Goal: Information Seeking & Learning: Learn about a topic

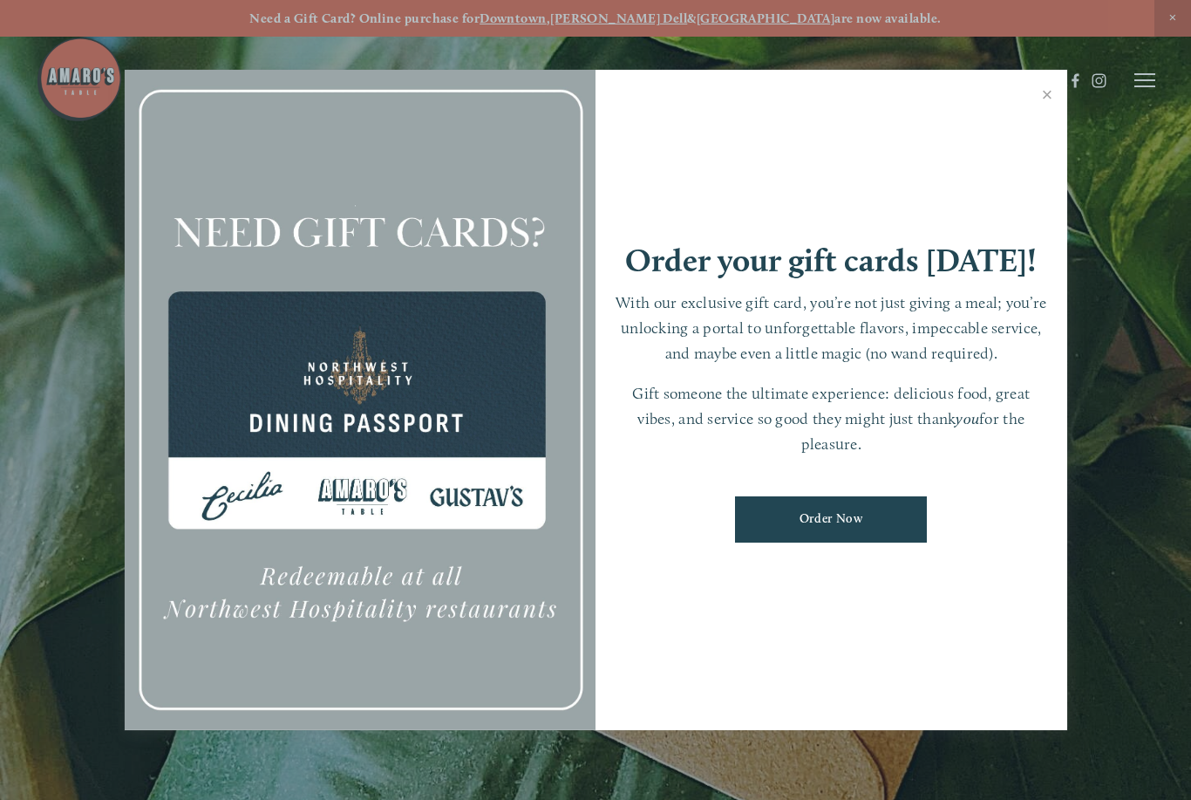
click at [1047, 100] on link "Close" at bounding box center [1048, 96] width 34 height 49
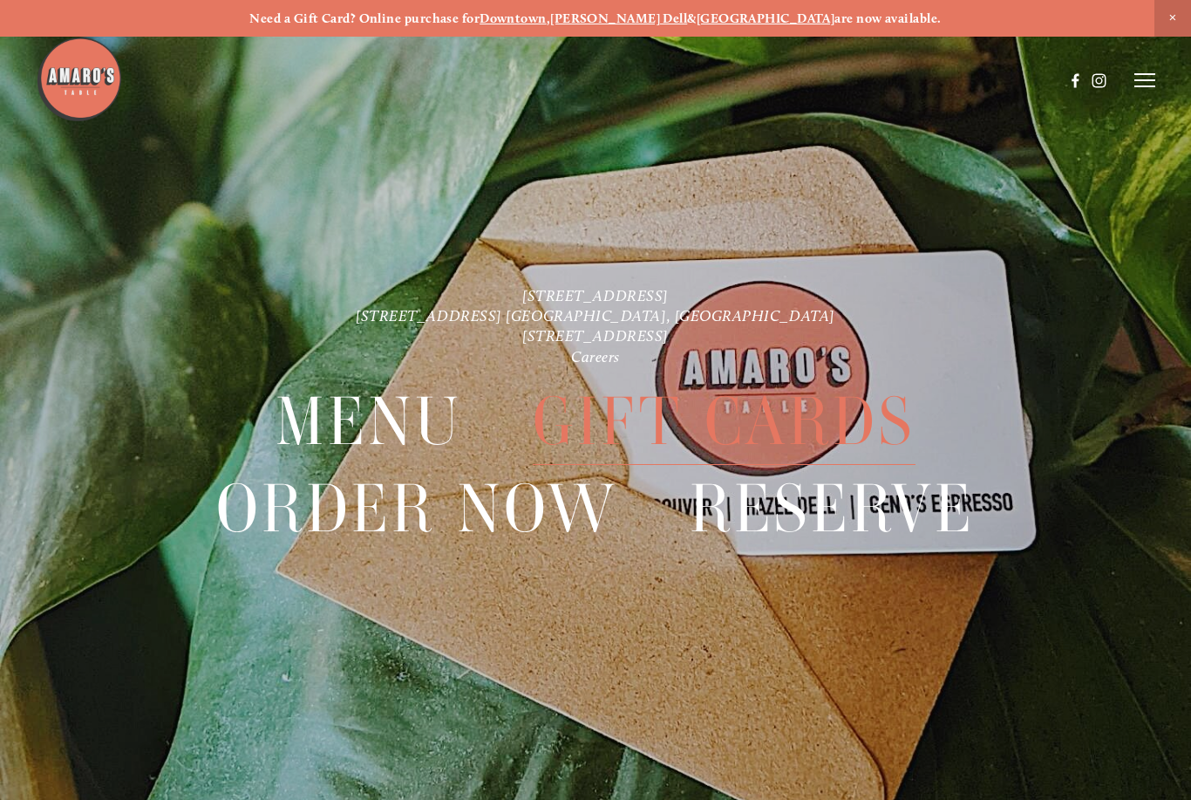
scroll to position [37, 0]
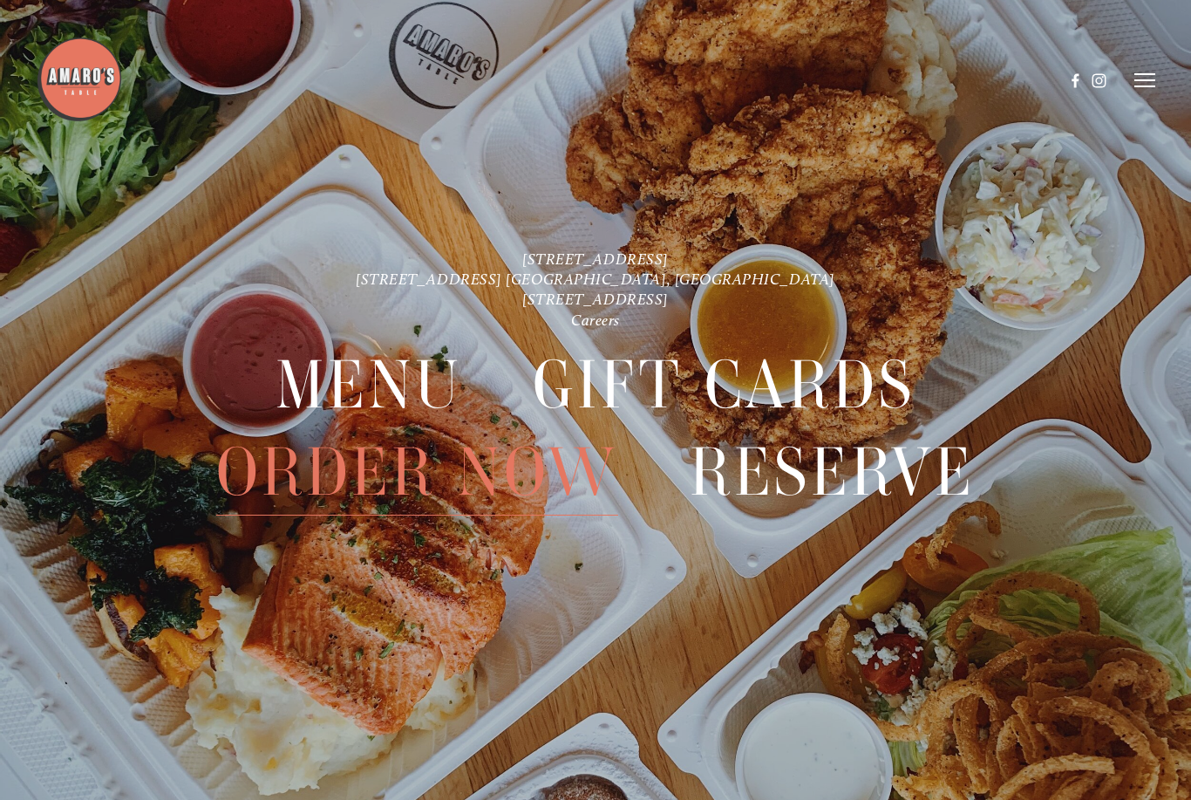
click at [1143, 85] on icon at bounding box center [1144, 80] width 21 height 16
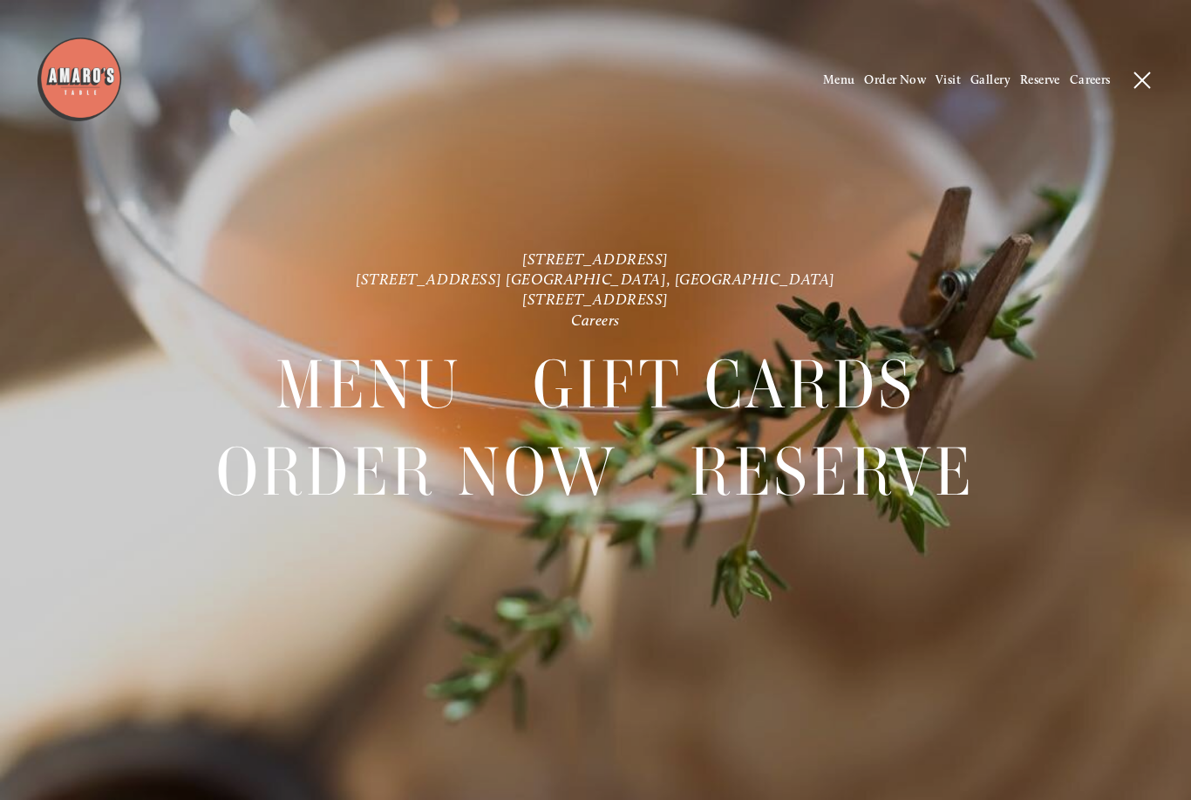
click at [949, 79] on span "Visit" at bounding box center [948, 79] width 25 height 15
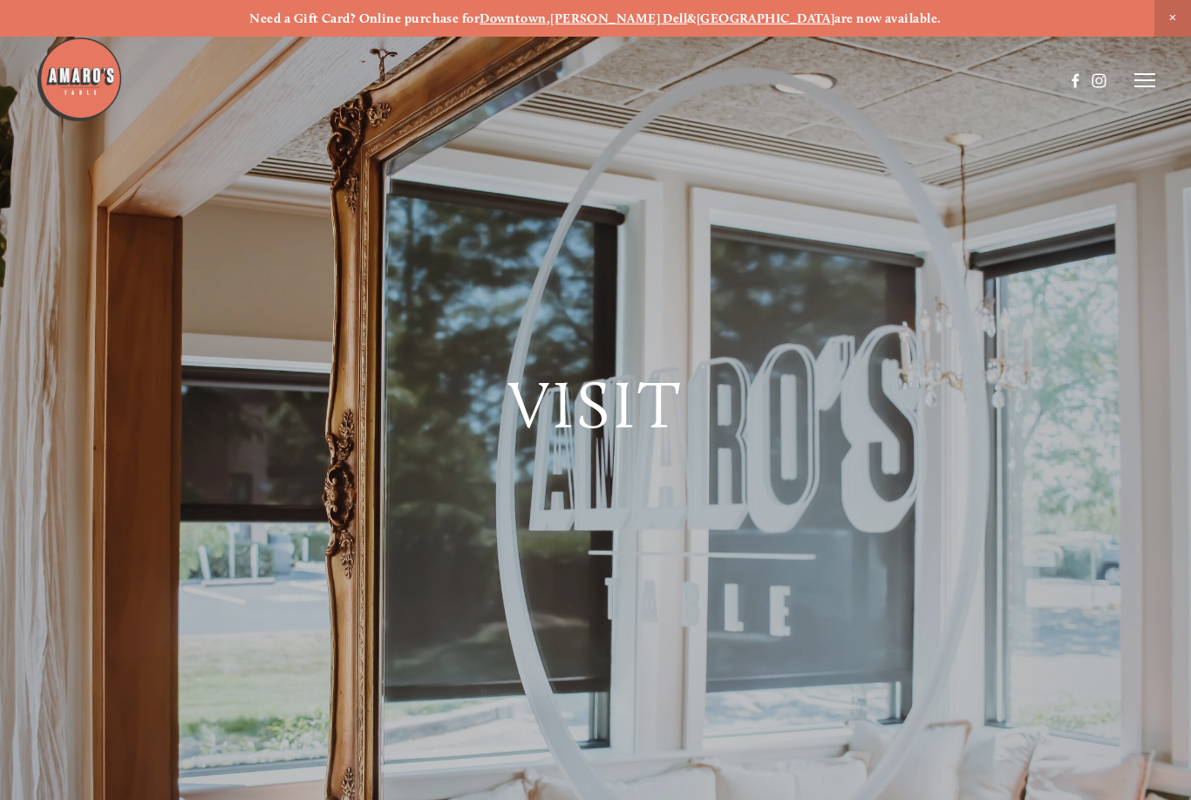
click at [1143, 84] on icon at bounding box center [1144, 80] width 21 height 16
click at [826, 77] on span "Menu" at bounding box center [839, 79] width 32 height 15
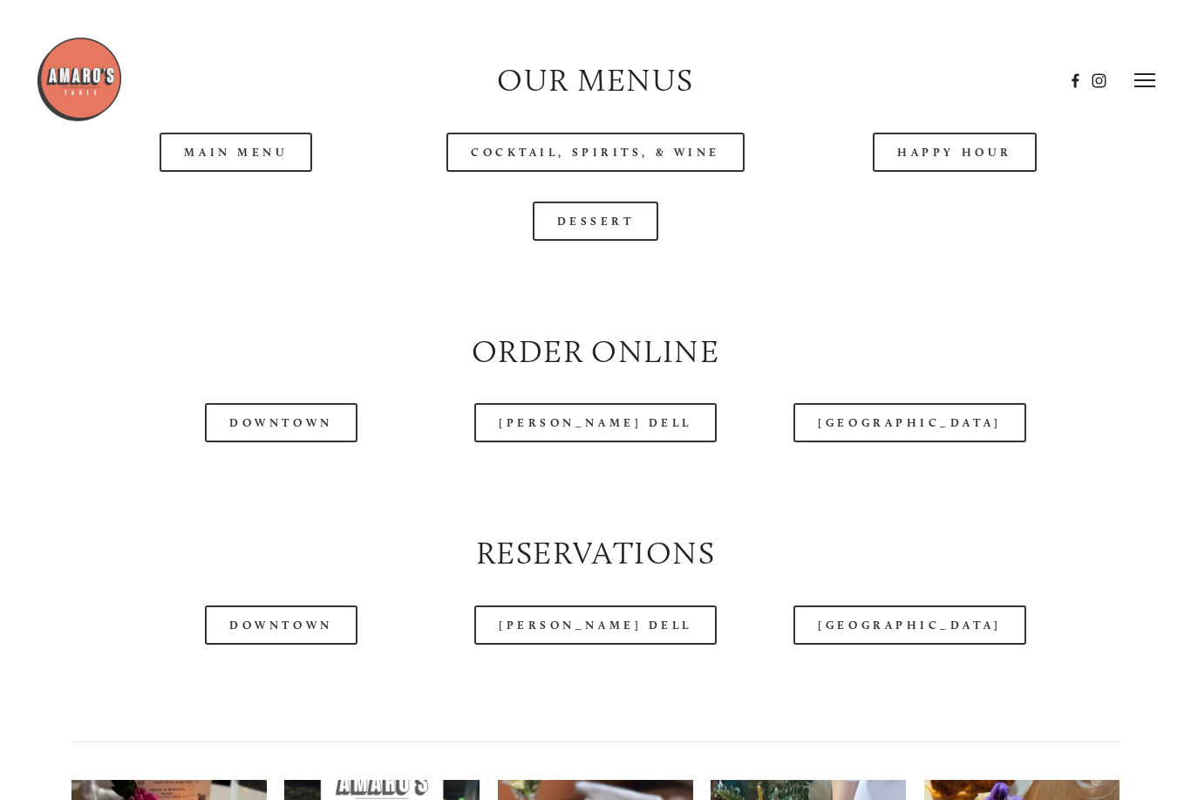
scroll to position [1701, 0]
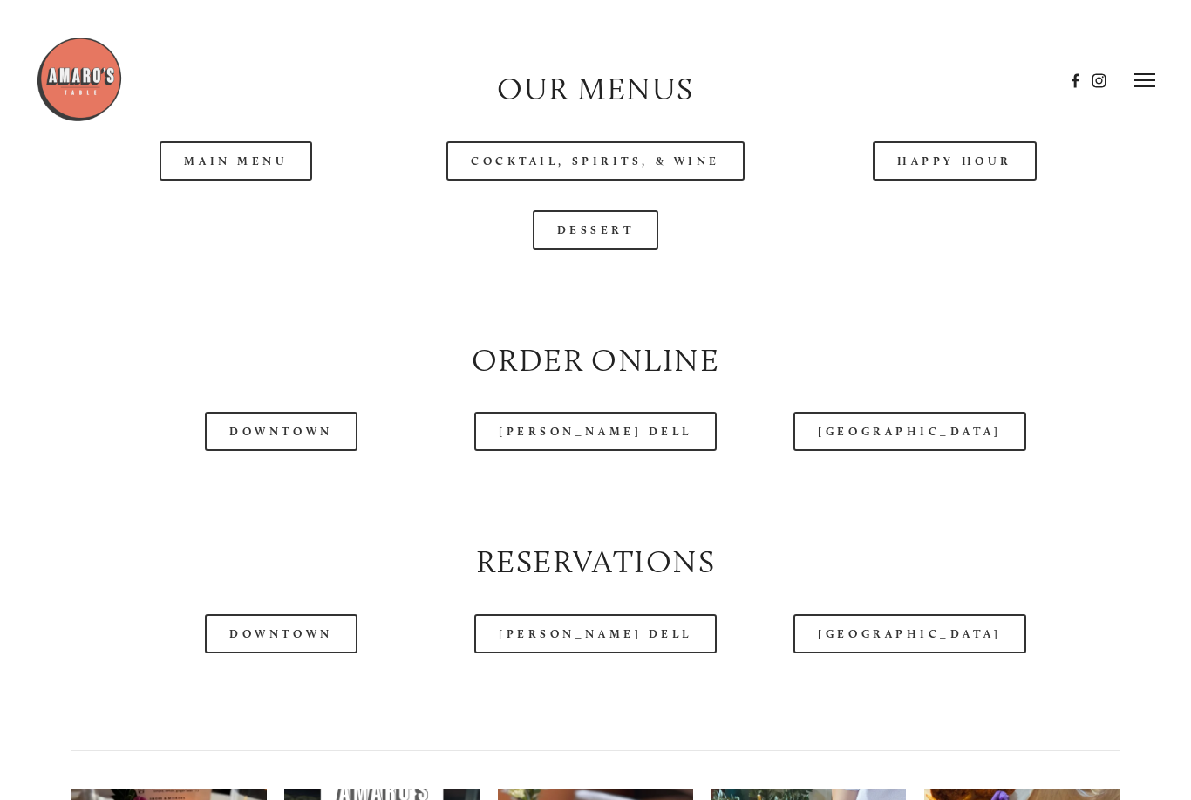
click at [261, 156] on header "Menu Order Now Visit Gallery 0" at bounding box center [596, 80] width 1120 height 161
click at [248, 153] on header "Menu Order Now Visit Gallery 0" at bounding box center [596, 80] width 1120 height 161
click at [231, 144] on header "Menu Order Now Visit Gallery 0" at bounding box center [596, 80] width 1120 height 161
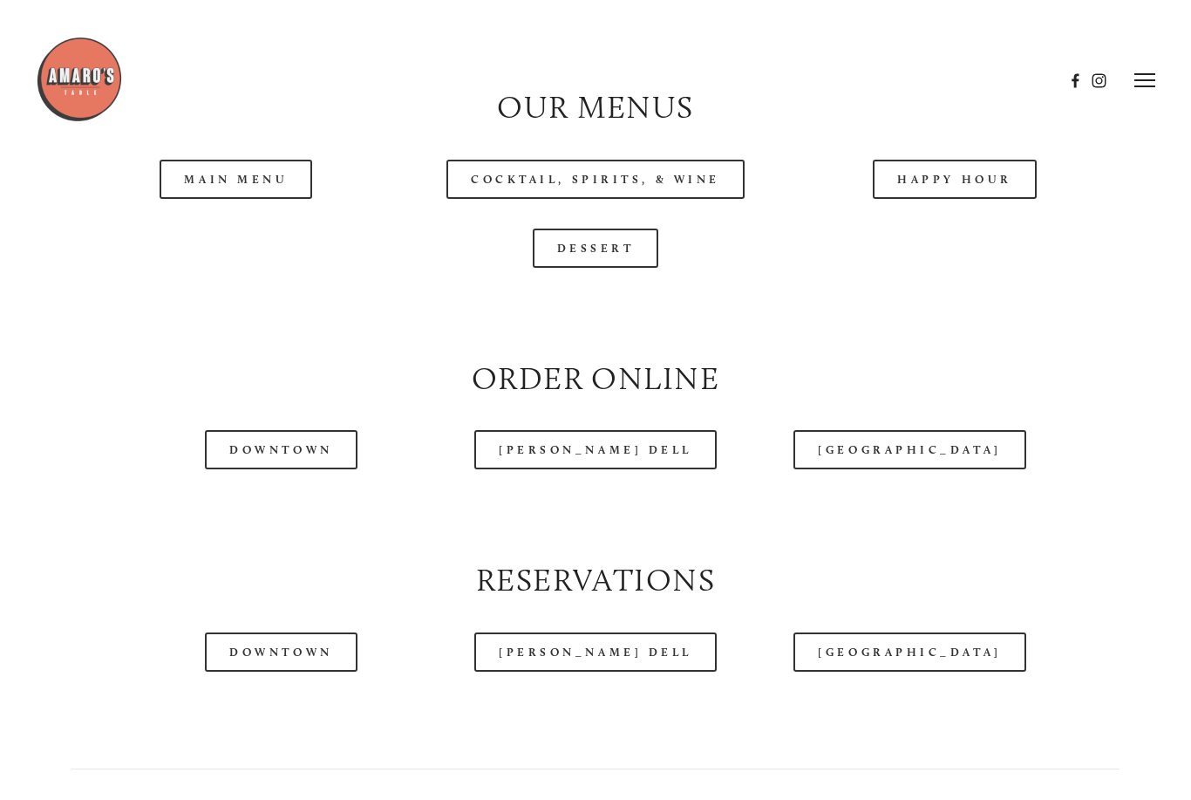
scroll to position [1594, 0]
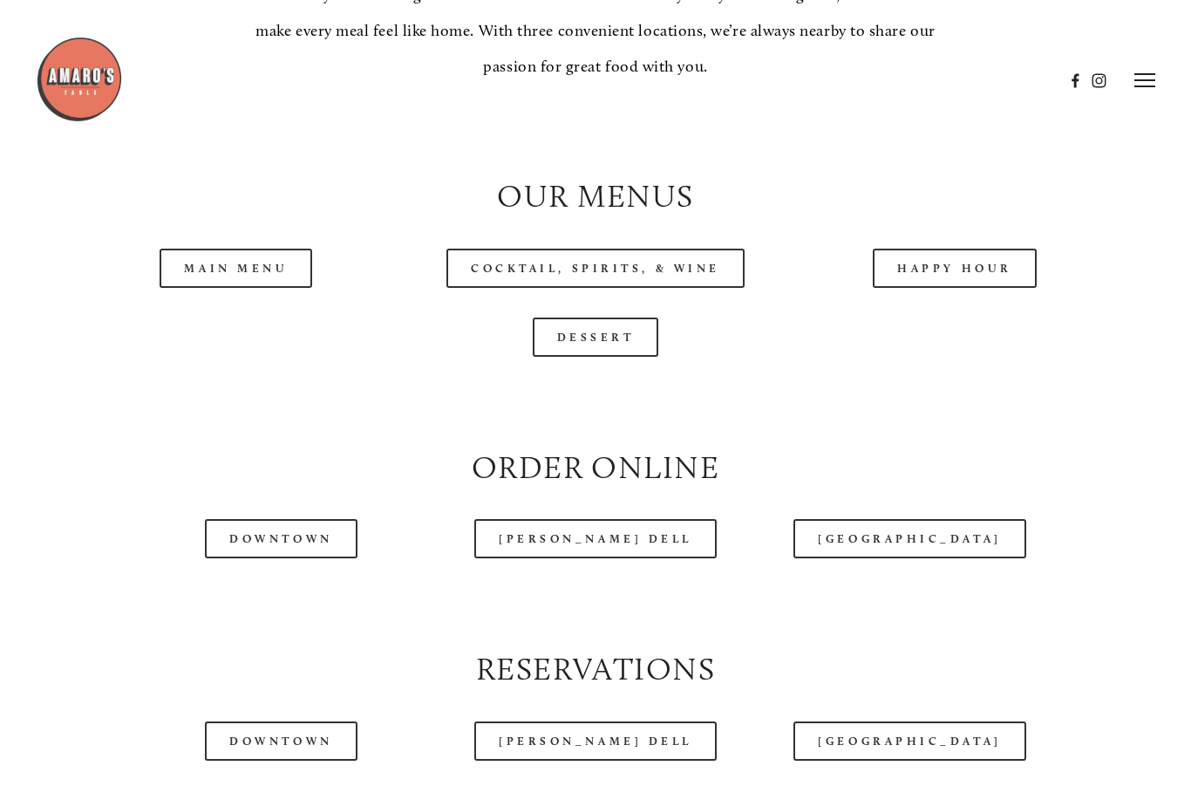
click at [228, 248] on link "Main Menu" at bounding box center [236, 267] width 153 height 39
click at [540, 55] on div at bounding box center [550, 81] width 1028 height 90
